Goal: Transaction & Acquisition: Purchase product/service

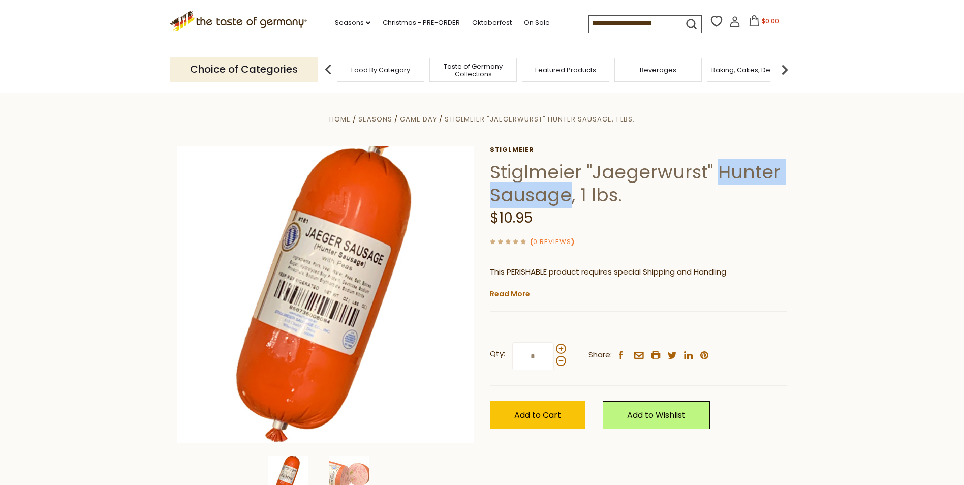
drag, startPoint x: 718, startPoint y: 172, endPoint x: 568, endPoint y: 195, distance: 151.7
click at [568, 195] on h1 "Stiglmeier "Jaegerwurst" Hunter Sausage, 1 lbs." at bounding box center [638, 184] width 297 height 46
drag, startPoint x: 568, startPoint y: 195, endPoint x: 668, endPoint y: 206, distance: 101.2
click at [669, 206] on div "$10.95" at bounding box center [638, 218] width 297 height 24
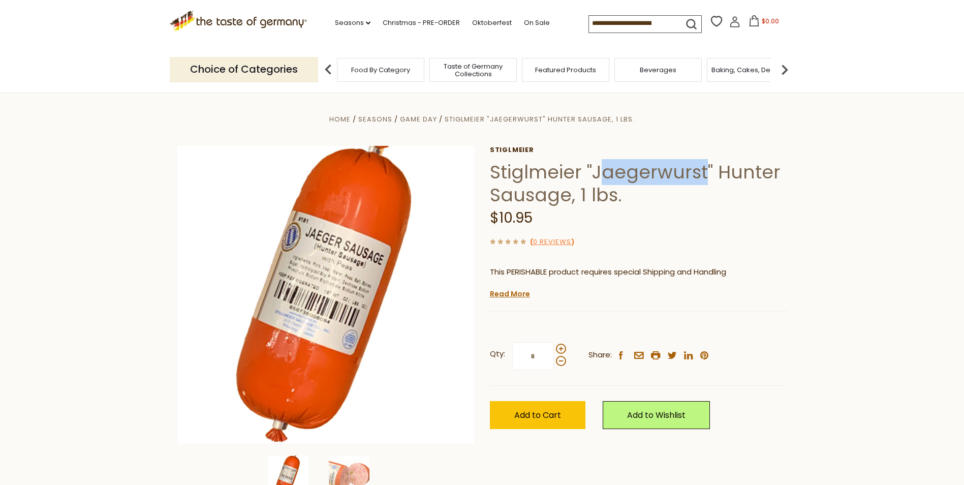
drag, startPoint x: 598, startPoint y: 170, endPoint x: 706, endPoint y: 171, distance: 108.3
click at [706, 171] on h1 "Stiglmeier "Jaegerwurst" Hunter Sausage, 1 lbs." at bounding box center [638, 184] width 297 height 46
click at [613, 171] on h1 "Stiglmeier "Jaegerwurst" Hunter Sausage, 1 lbs." at bounding box center [638, 184] width 297 height 46
drag, startPoint x: 600, startPoint y: 174, endPoint x: 702, endPoint y: 174, distance: 101.7
click at [702, 174] on h1 "Stiglmeier "Jaegerwurst" Hunter Sausage, 1 lbs." at bounding box center [638, 184] width 297 height 46
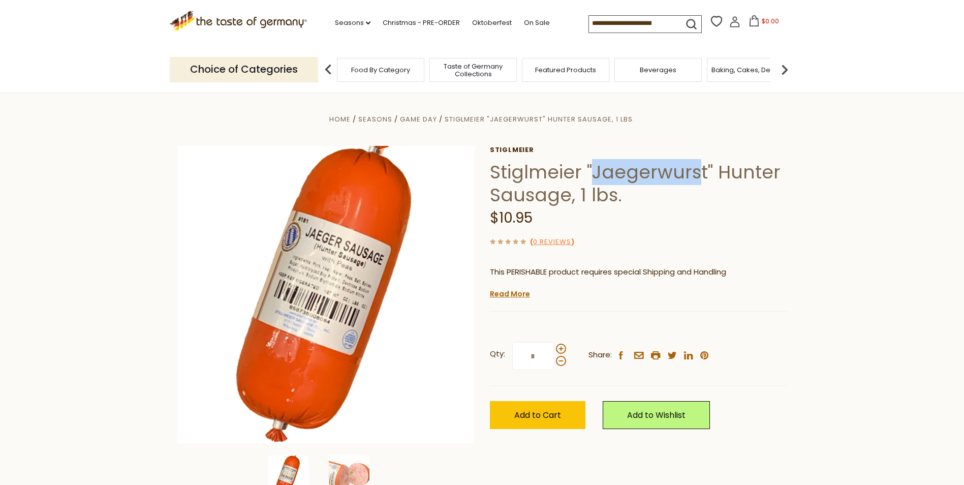
copy h1 "Jaegerwurs"
